Goal: Information Seeking & Learning: Check status

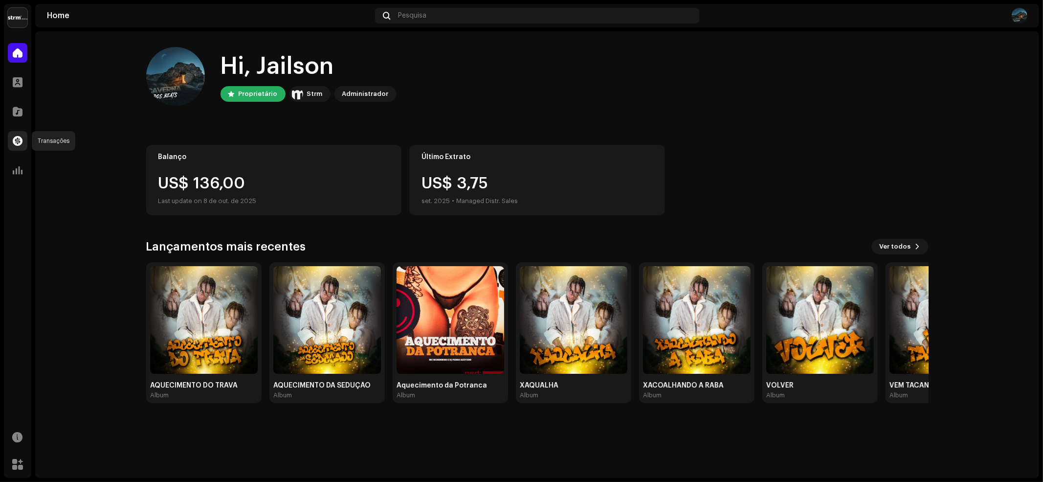
click at [13, 147] on div at bounding box center [18, 141] width 20 height 20
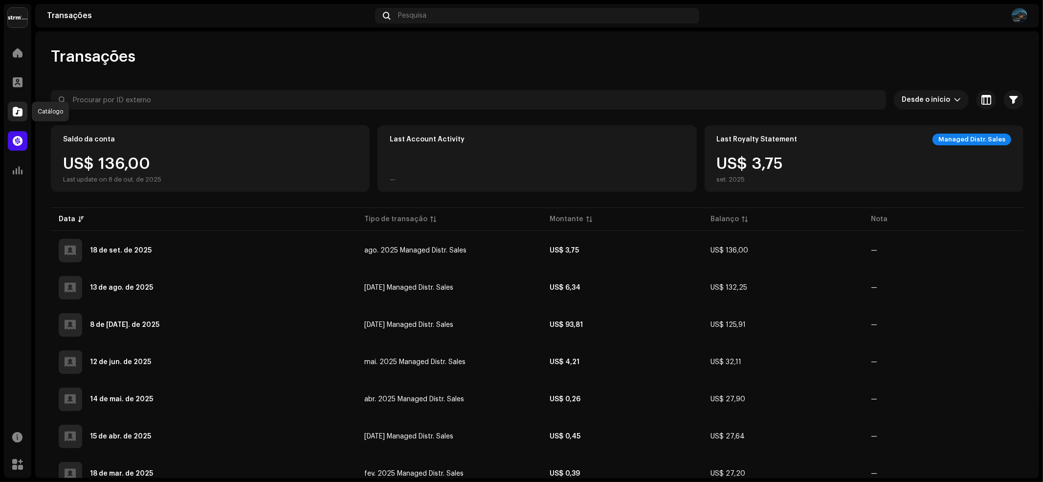
click at [18, 109] on span at bounding box center [18, 112] width 10 height 8
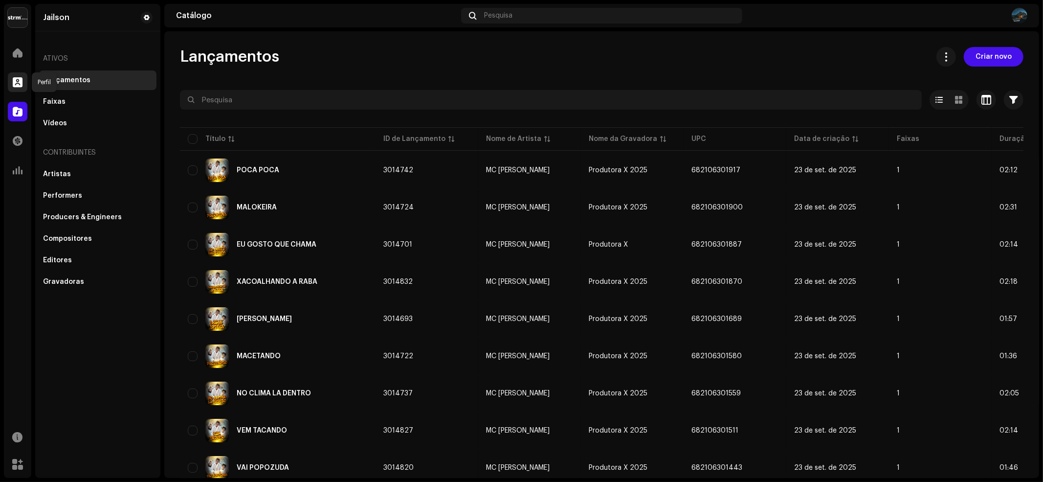
click at [14, 78] on span at bounding box center [18, 82] width 10 height 8
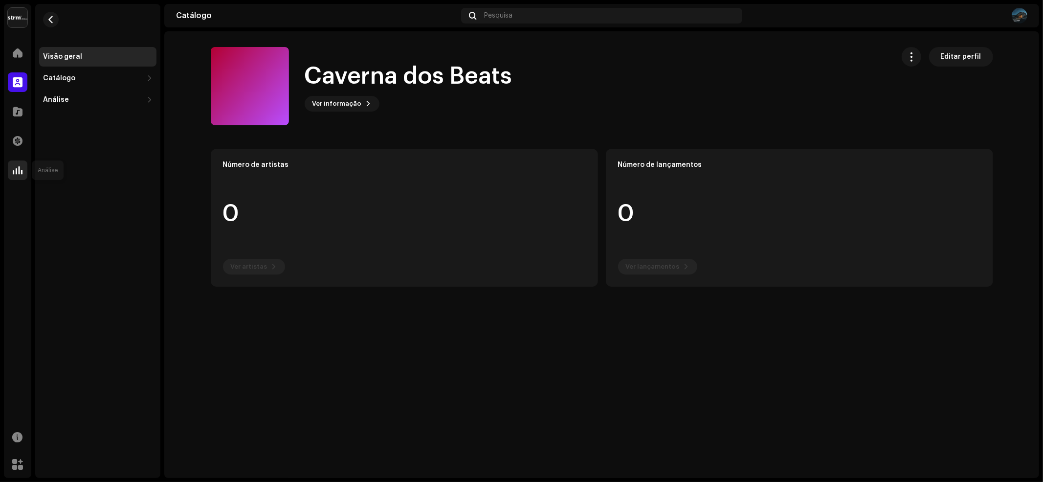
click at [16, 171] on span at bounding box center [18, 170] width 10 height 8
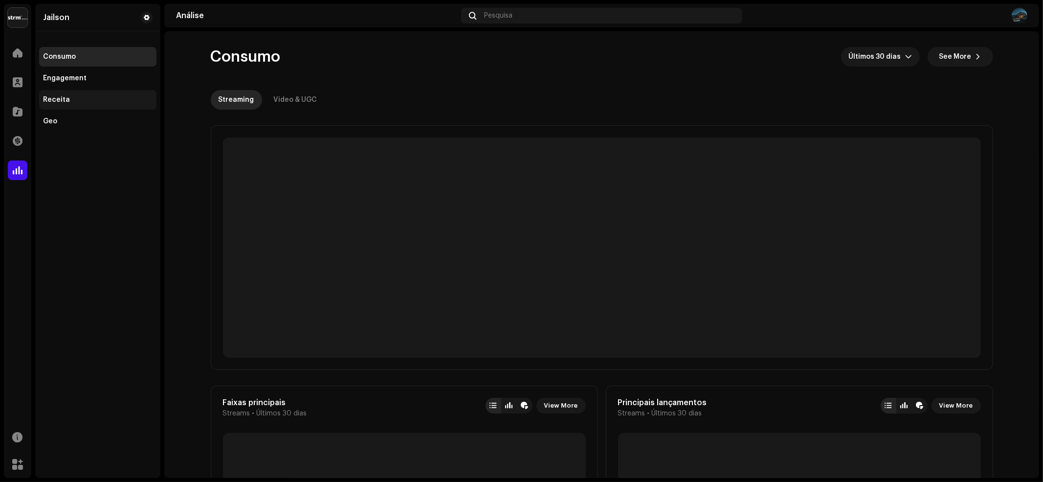
click at [56, 96] on div "Receita" at bounding box center [56, 100] width 27 height 8
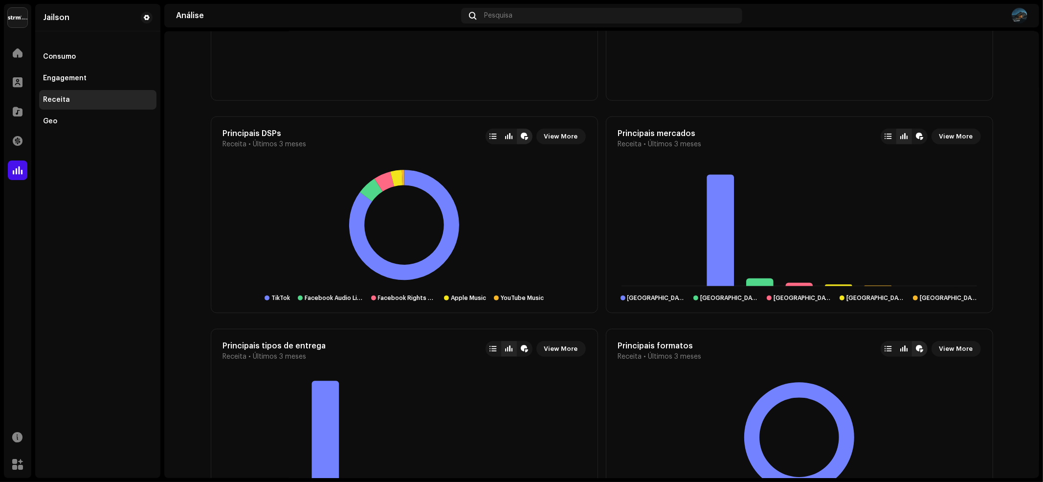
scroll to position [558, 0]
